Goal: Share content: Share content

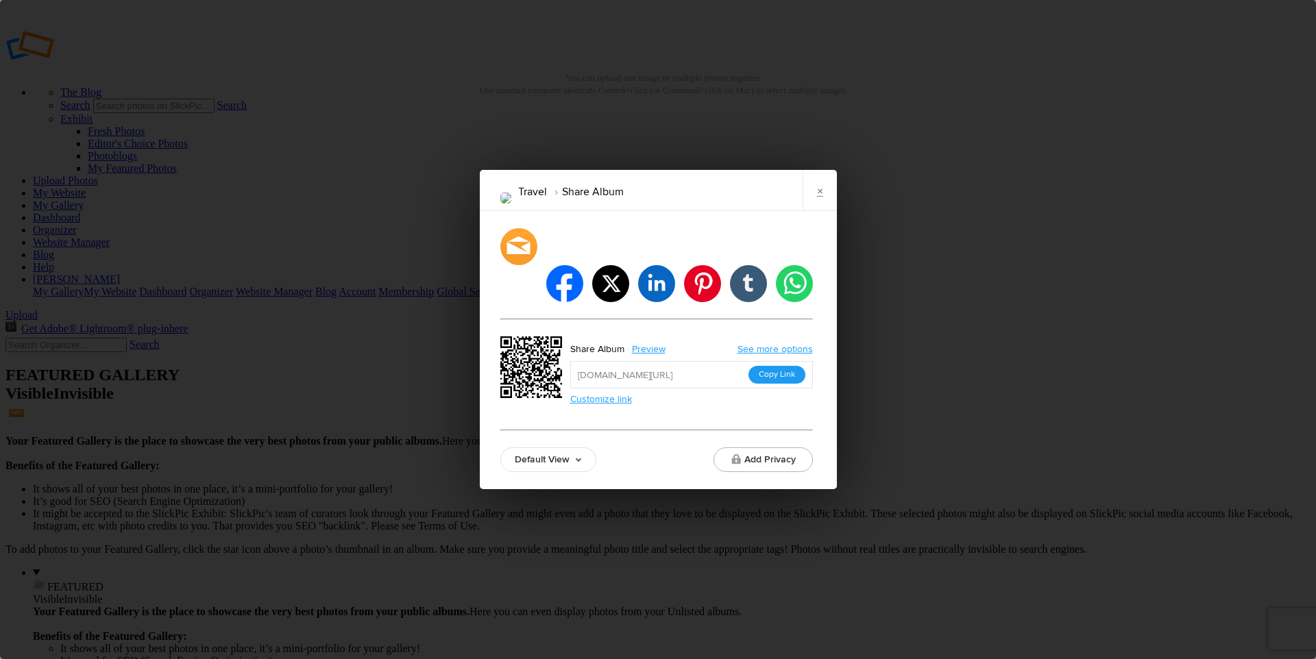
click at [775, 366] on button "Copy Link" at bounding box center [776, 375] width 57 height 18
click at [822, 208] on link "×" at bounding box center [819, 190] width 34 height 41
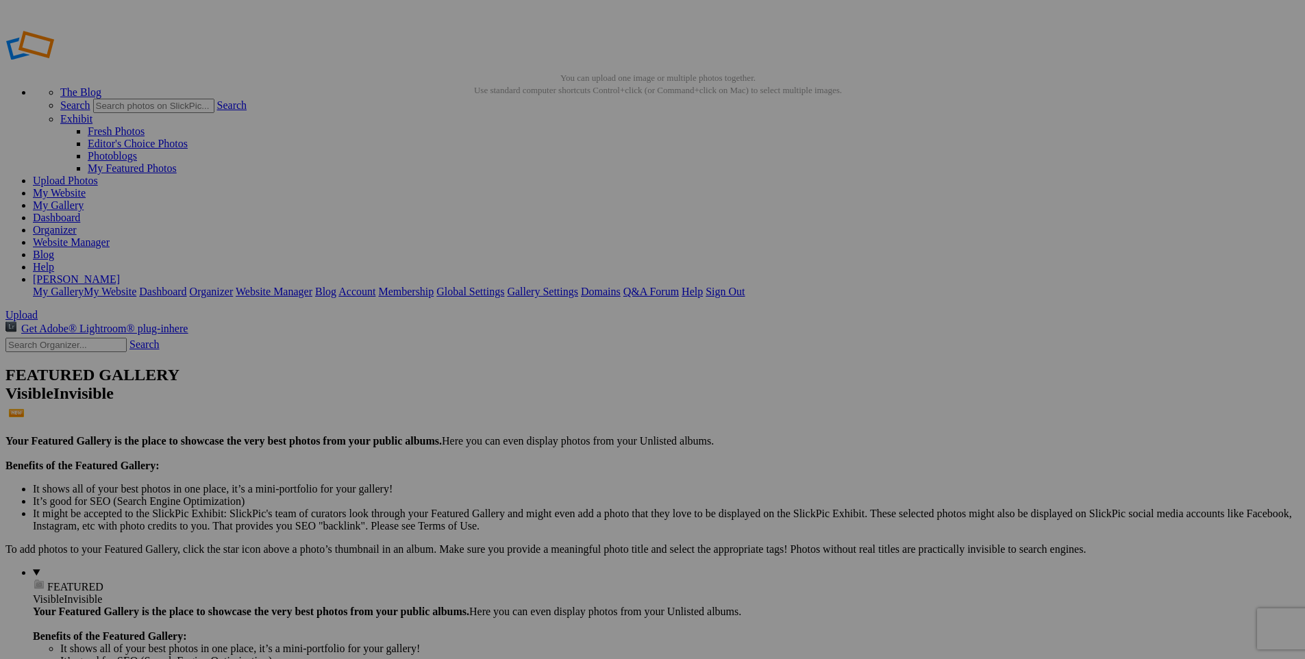
click at [110, 236] on link "Website Manager" at bounding box center [71, 242] width 77 height 12
